Goal: Register for event/course

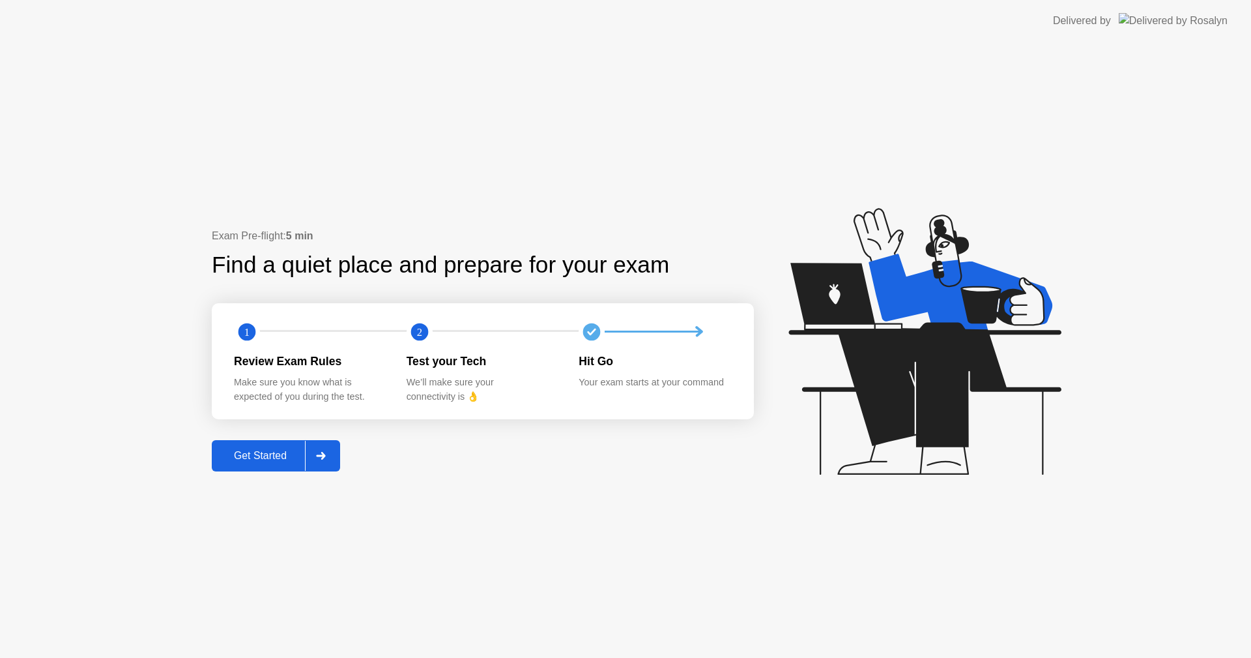
click at [274, 456] on div "Get Started" at bounding box center [260, 456] width 89 height 12
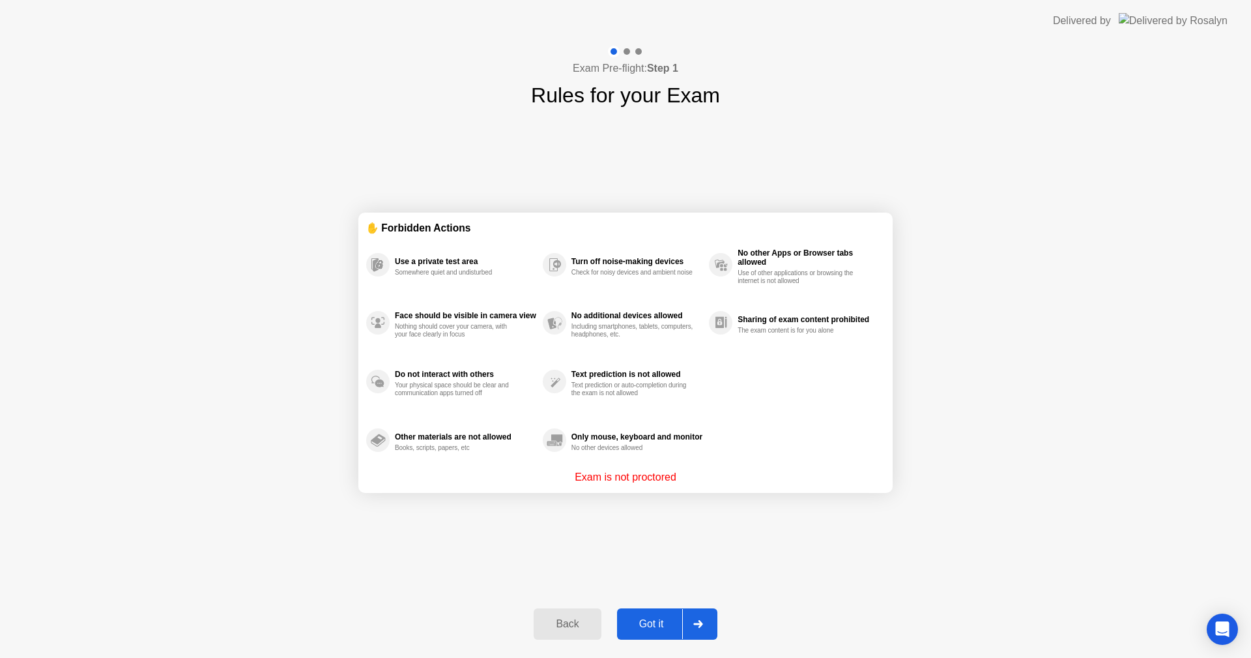
click at [662, 619] on div "Got it" at bounding box center [651, 624] width 61 height 12
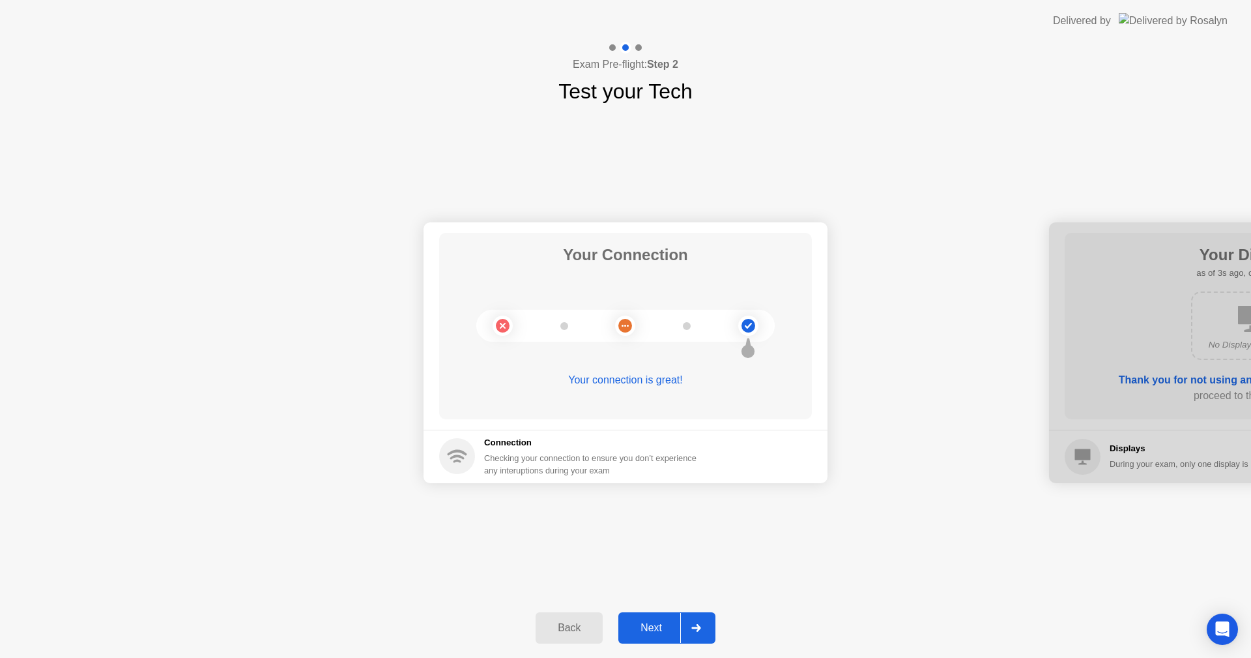
click at [648, 624] on div "Next" at bounding box center [651, 628] width 58 height 12
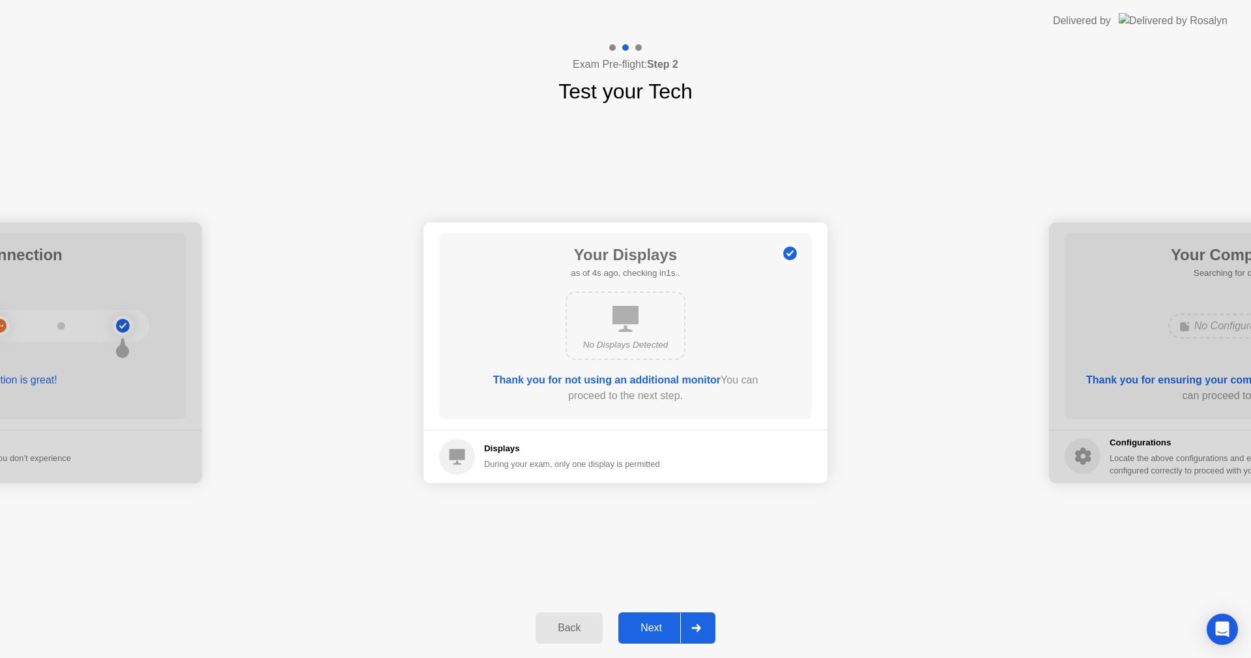
click at [655, 623] on div "Next" at bounding box center [651, 628] width 58 height 12
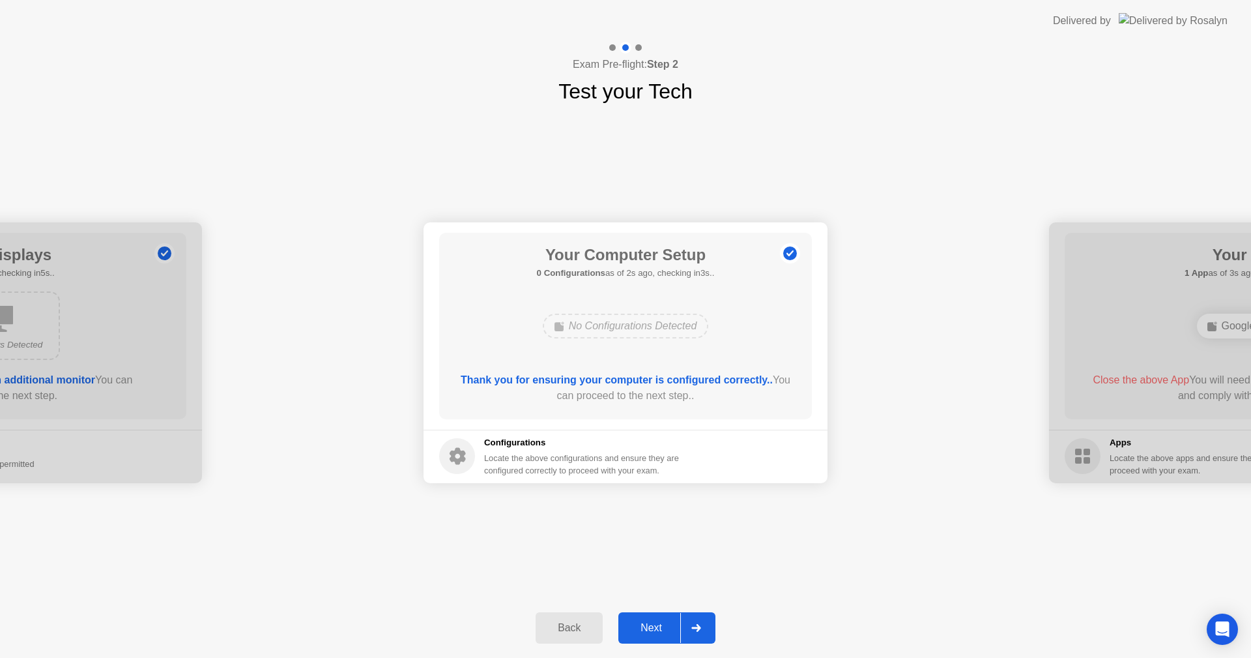
click at [654, 622] on div "Next" at bounding box center [651, 628] width 58 height 12
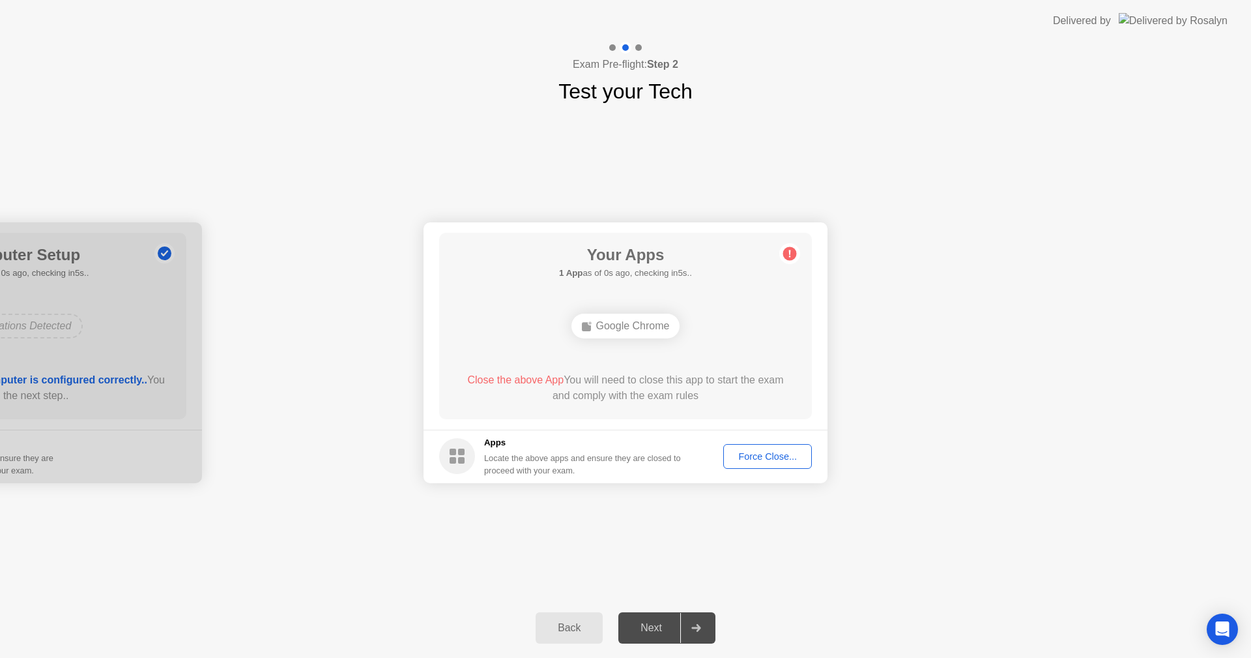
click at [785, 459] on div "Force Close..." at bounding box center [768, 456] width 80 height 10
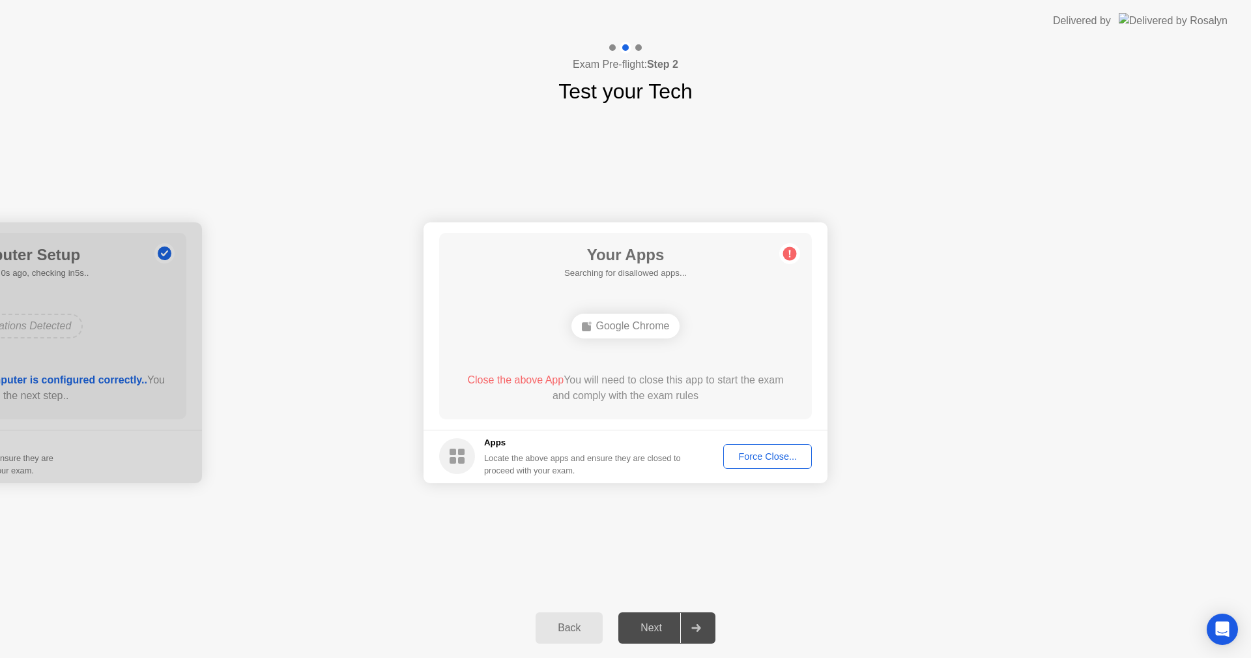
click at [776, 452] on div "Force Close..." at bounding box center [768, 456] width 80 height 10
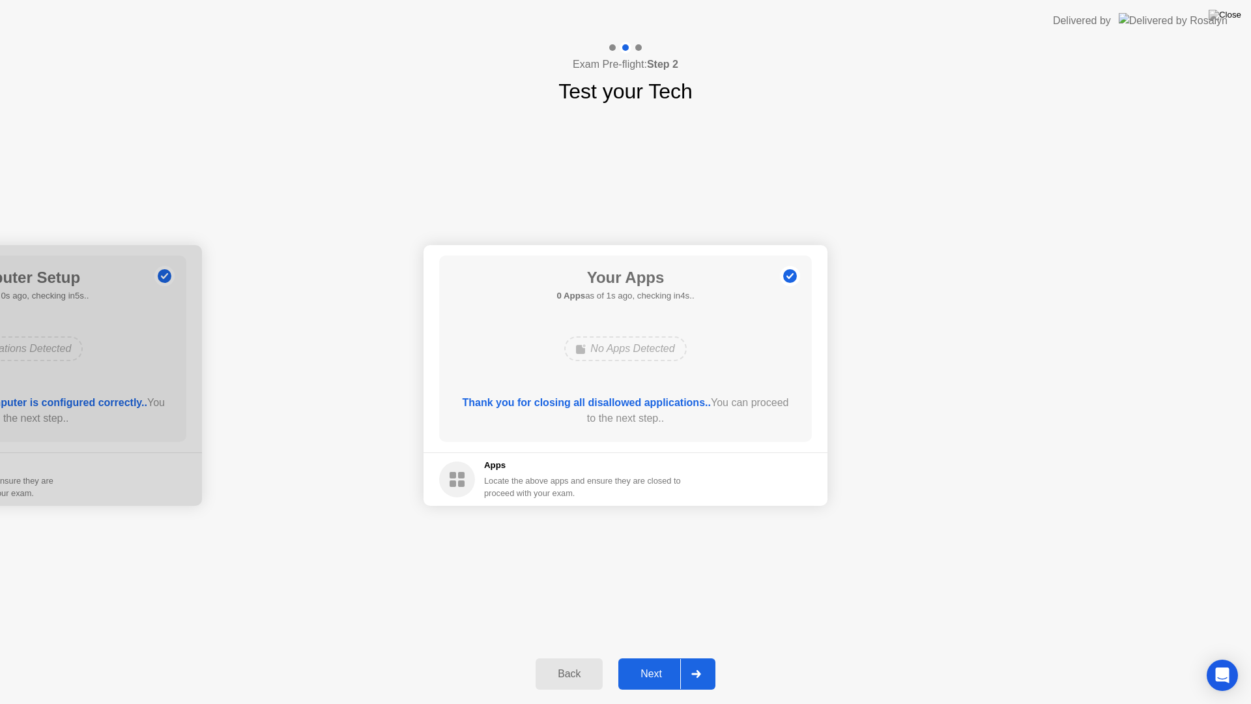
click at [655, 657] on div "Next" at bounding box center [651, 674] width 58 height 12
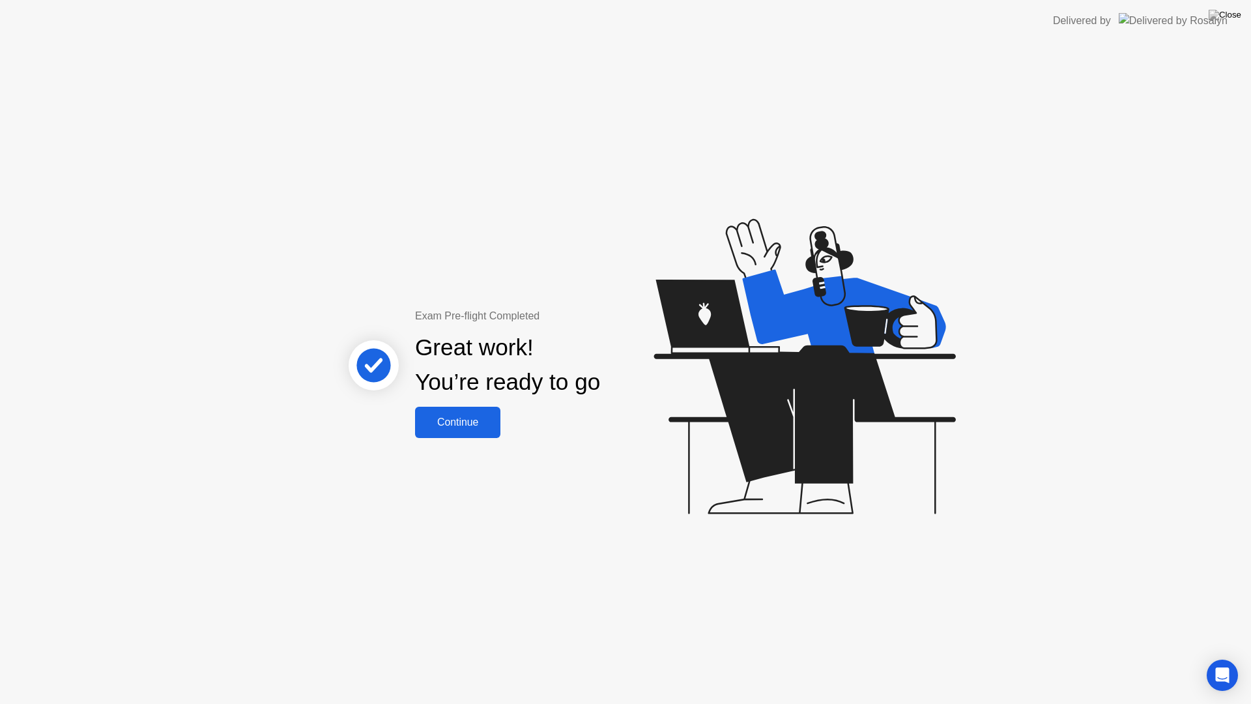
click at [469, 422] on div "Continue" at bounding box center [458, 422] width 78 height 12
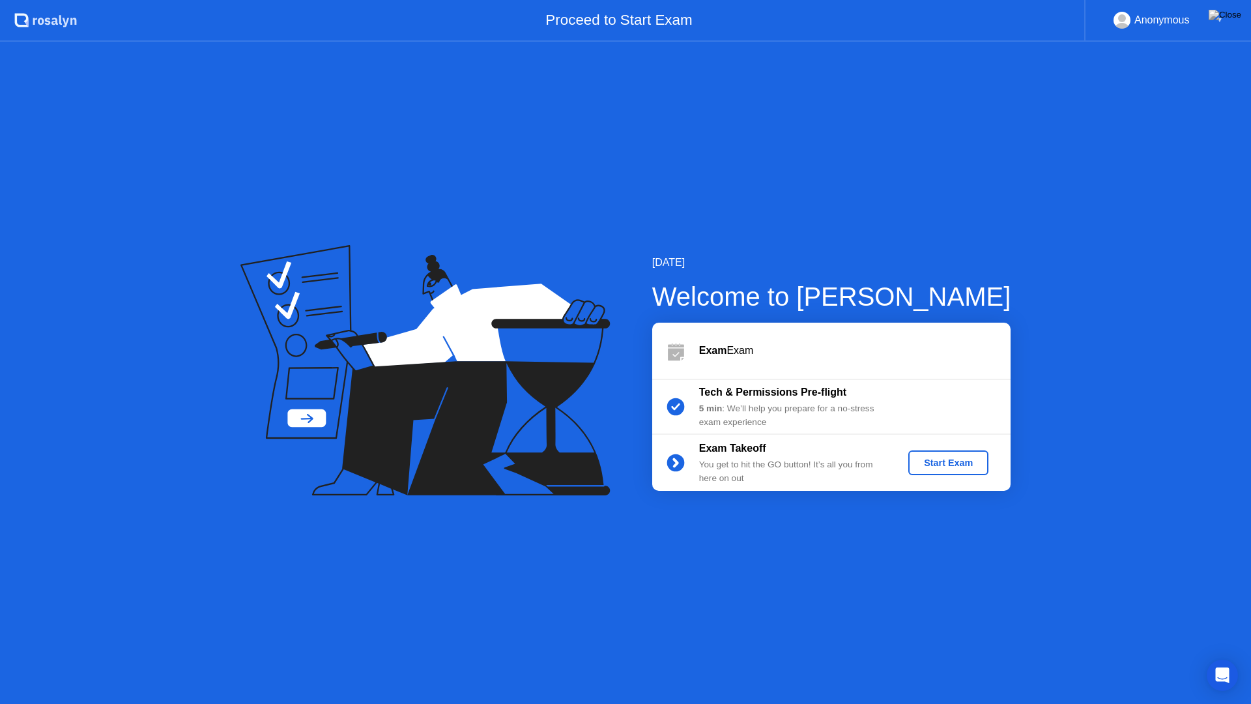
click at [963, 464] on div "Start Exam" at bounding box center [949, 462] width 70 height 10
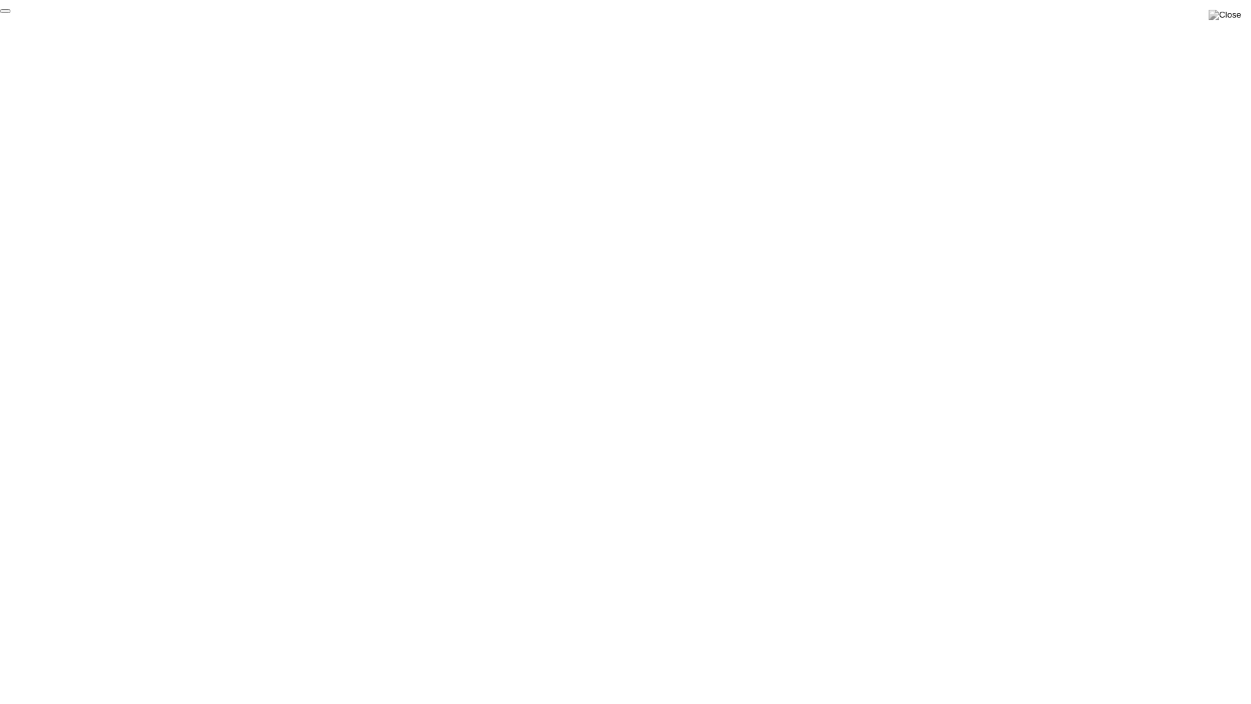
click div "End Proctoring Session"
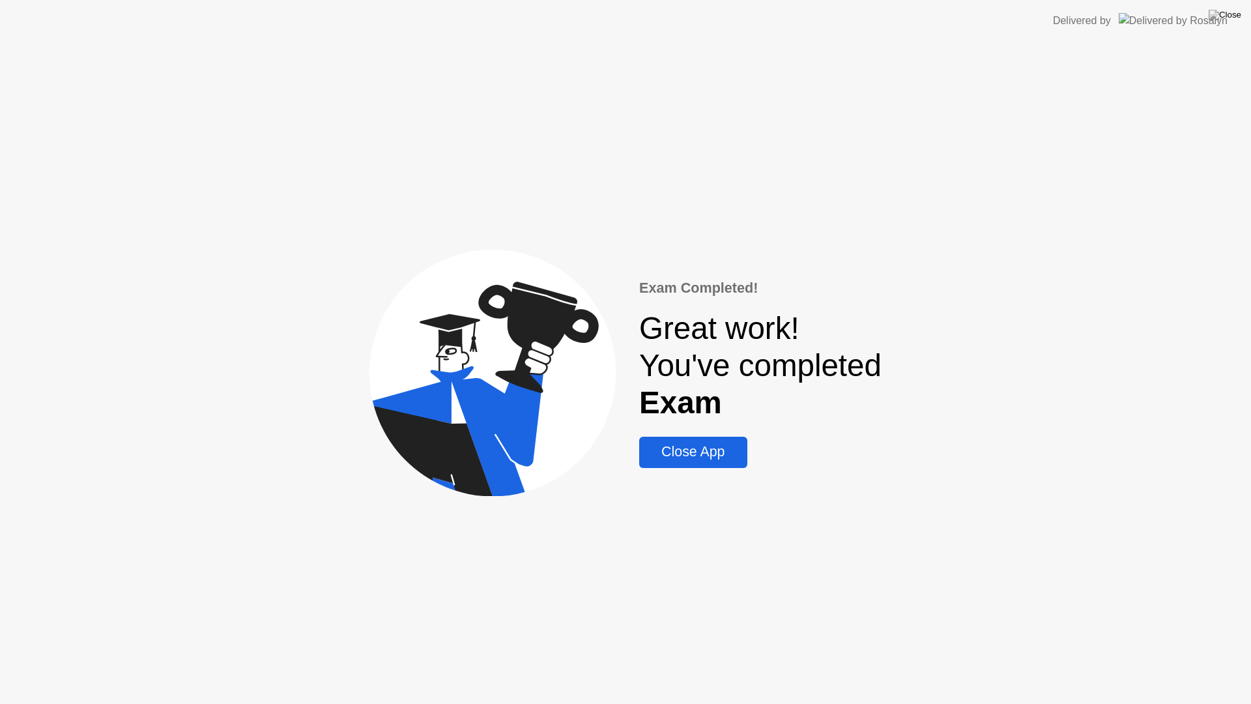
click at [712, 459] on div "Close App" at bounding box center [693, 452] width 100 height 16
